Goal: Transaction & Acquisition: Purchase product/service

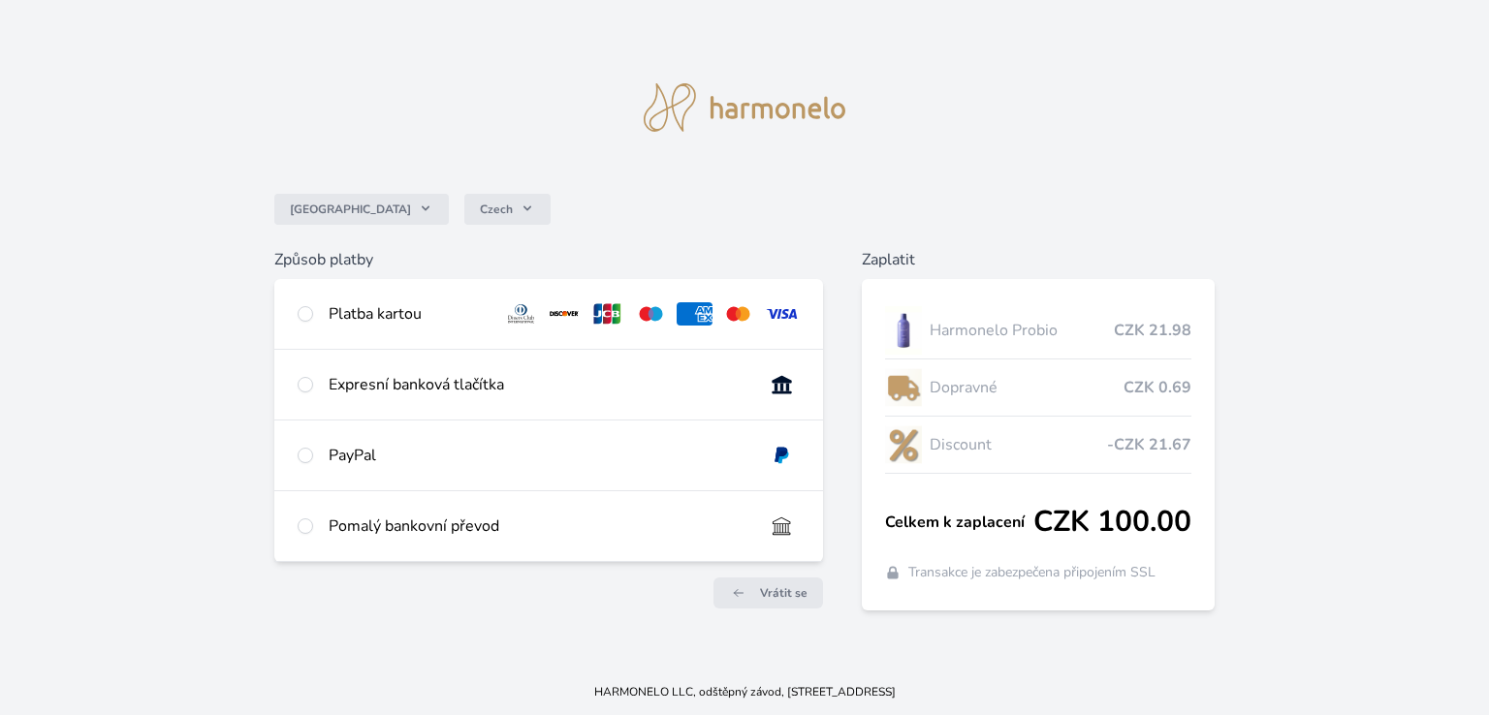
click at [558, 306] on img at bounding box center [565, 313] width 36 height 23
radio input "true"
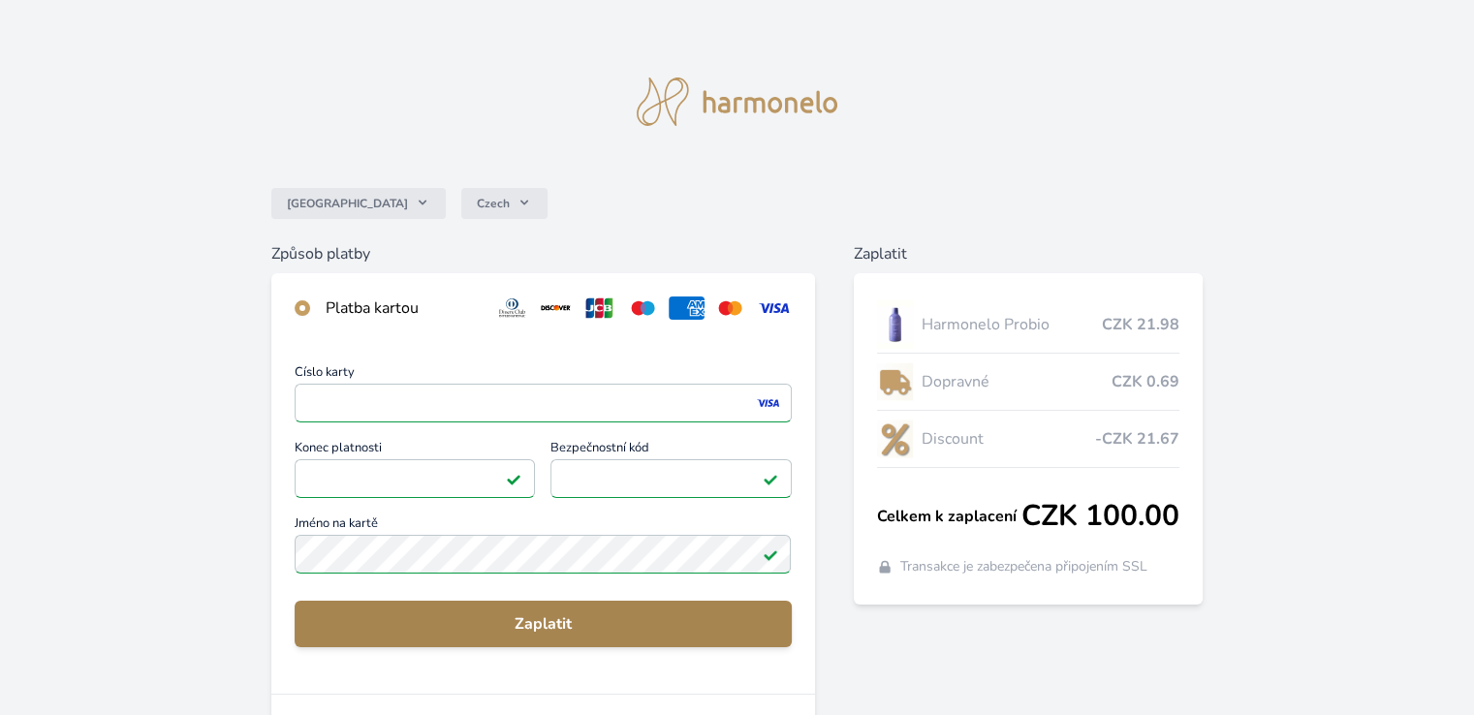
click at [486, 633] on span "Zaplatit" at bounding box center [542, 624] width 465 height 23
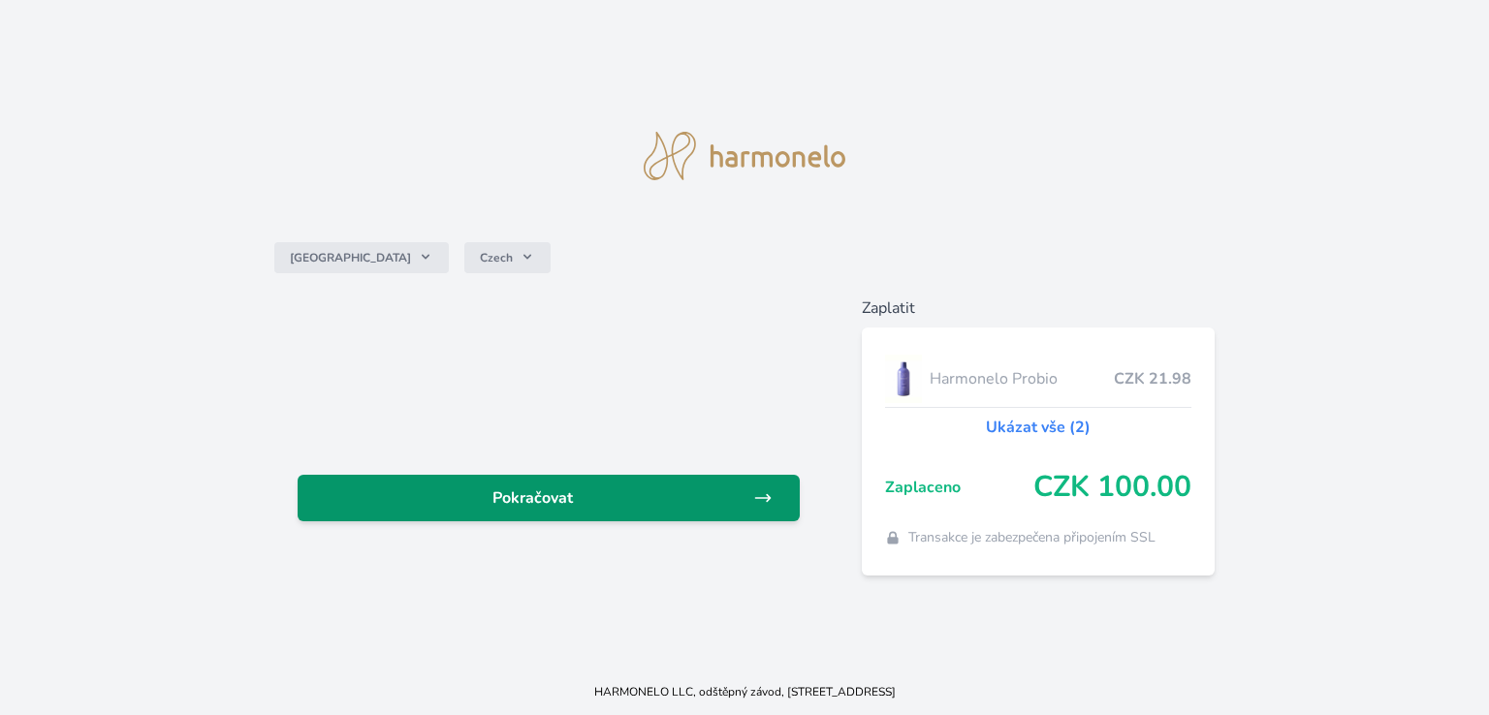
click at [662, 506] on span "Pokračovat" at bounding box center [533, 498] width 440 height 23
